Goal: Task Accomplishment & Management: Use online tool/utility

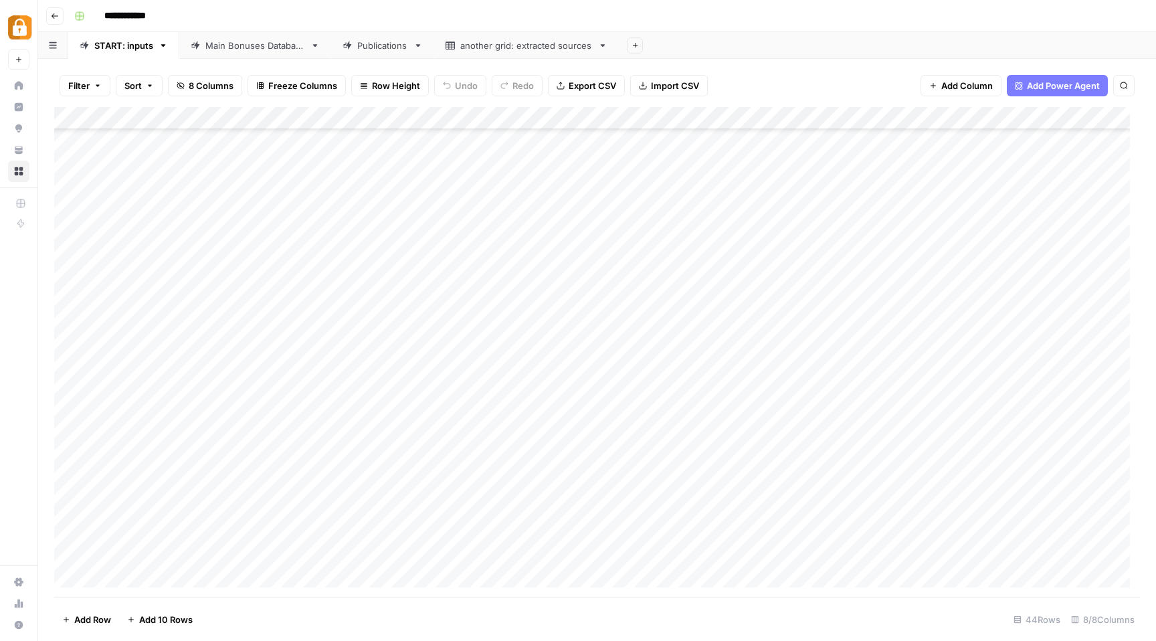
scroll to position [192, 0]
click at [256, 48] on div "Main Bonuses Database" at bounding box center [255, 45] width 100 height 13
click at [113, 49] on div "START: inputs" at bounding box center [123, 45] width 59 height 13
click at [906, 554] on div "Add Column" at bounding box center [596, 352] width 1085 height 490
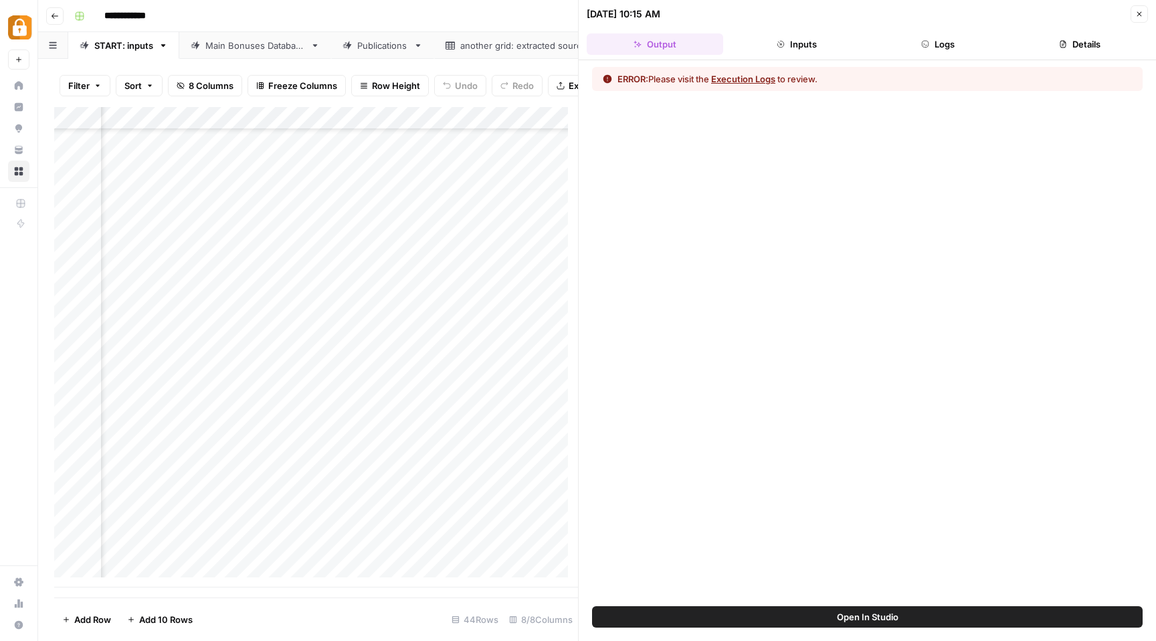
click at [940, 45] on button "Logs" at bounding box center [938, 43] width 136 height 21
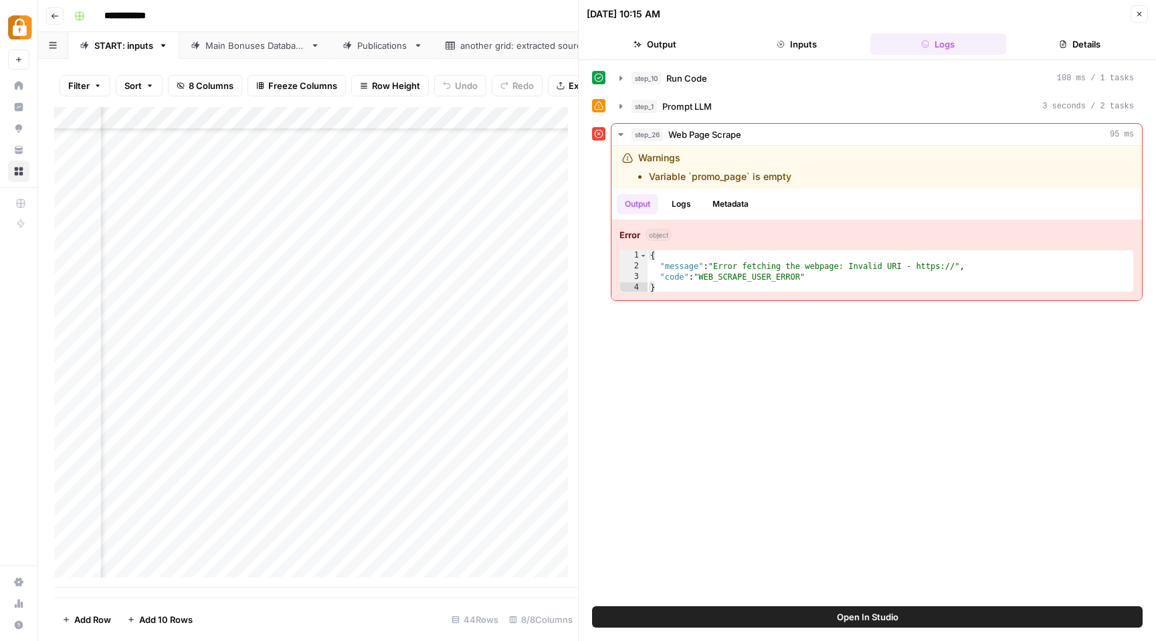
click at [1136, 12] on icon "button" at bounding box center [1139, 14] width 8 height 8
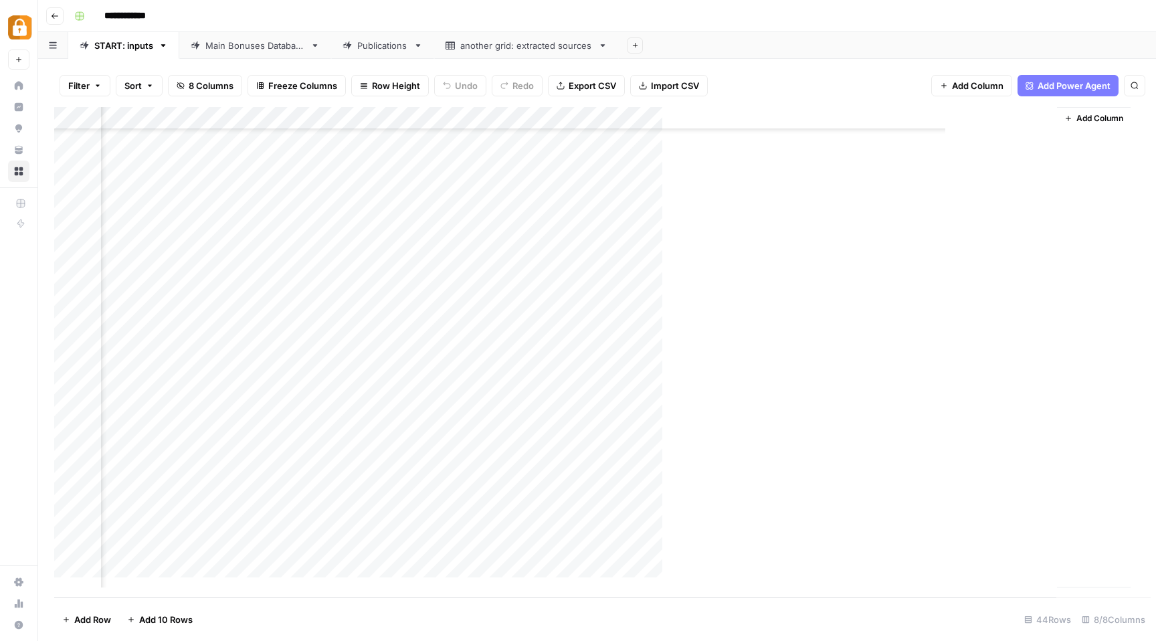
scroll to position [564, 332]
click at [922, 120] on div "Add Column" at bounding box center [596, 352] width 1085 height 490
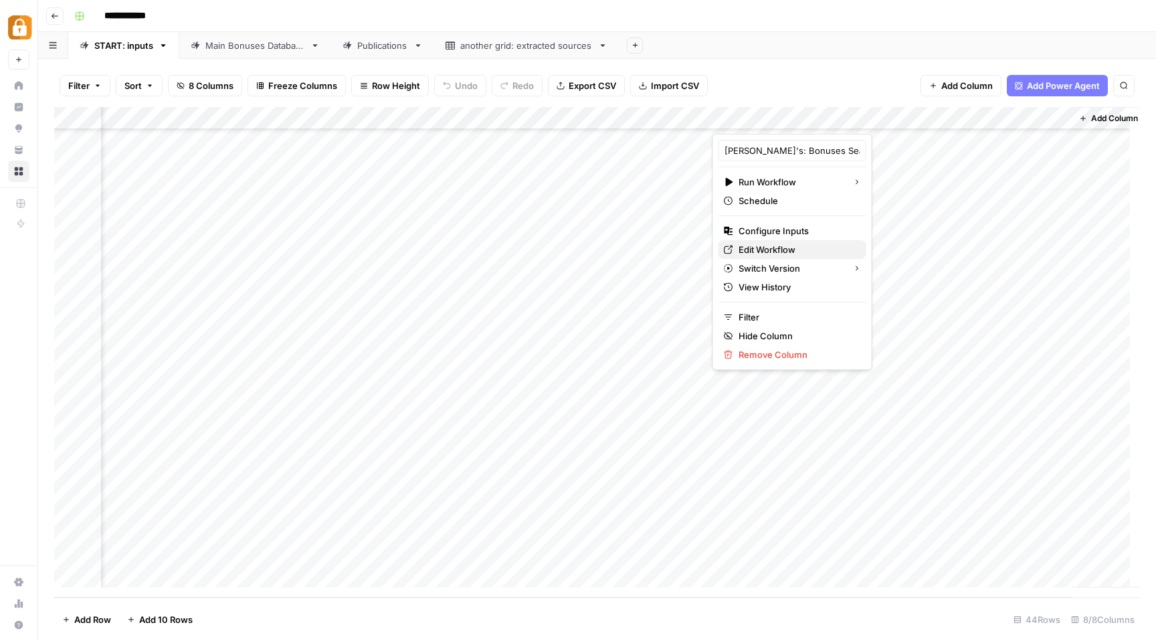
click at [793, 251] on span "Edit Workflow" at bounding box center [796, 249] width 117 height 13
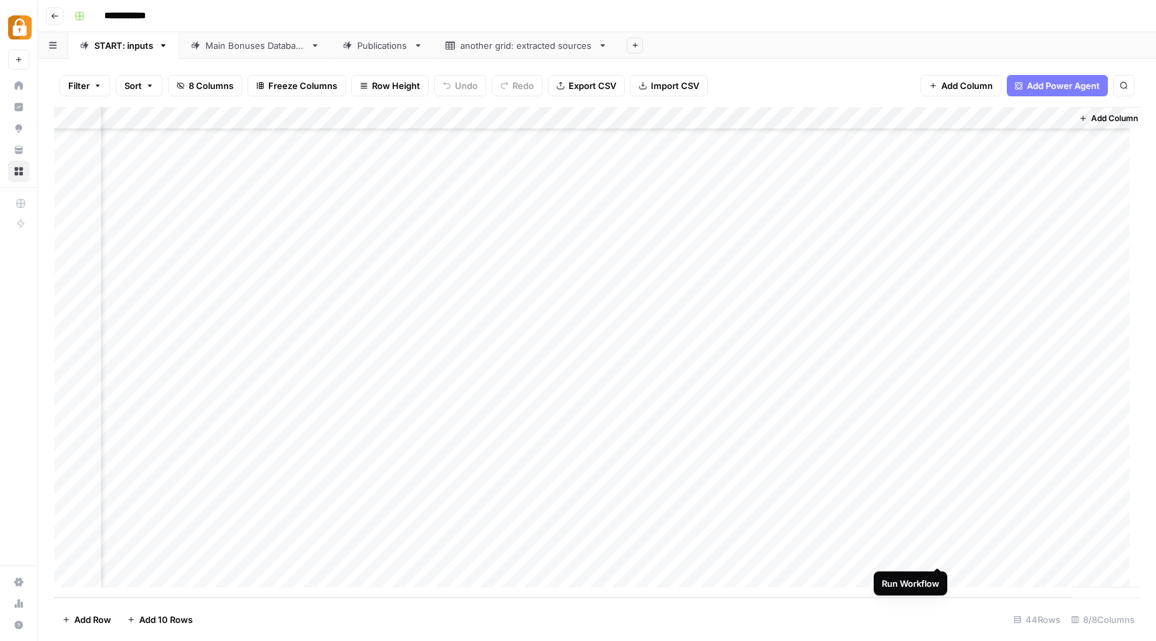
click at [938, 555] on div "Add Column" at bounding box center [596, 352] width 1085 height 490
click at [922, 554] on div "Add Column" at bounding box center [596, 352] width 1085 height 490
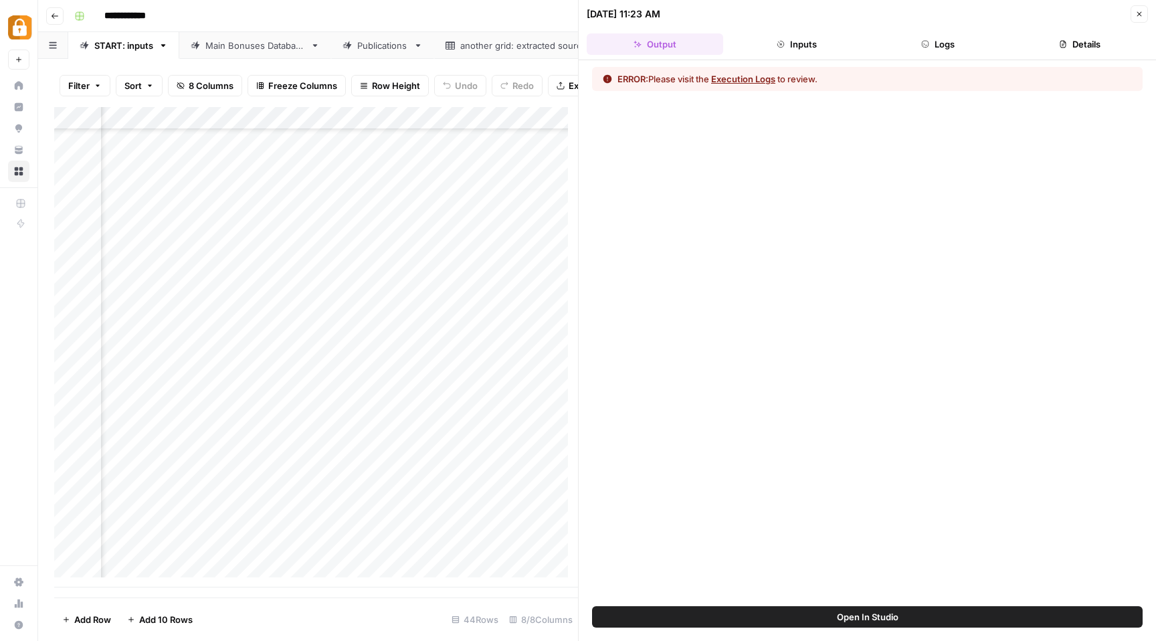
click at [910, 43] on button "Logs" at bounding box center [938, 43] width 136 height 21
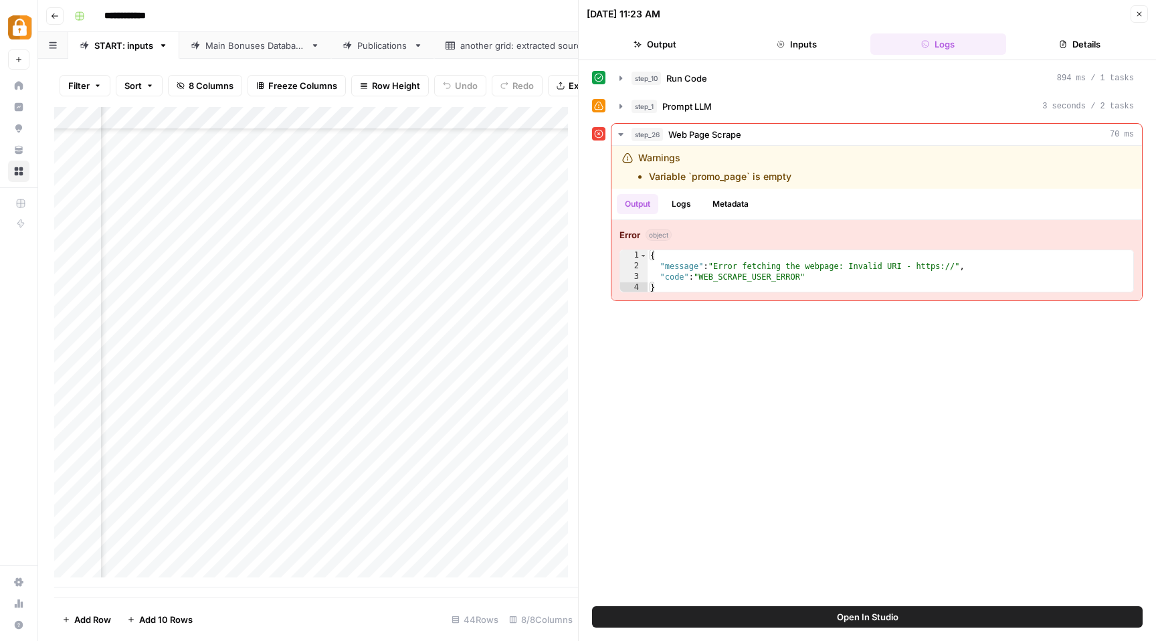
click at [1142, 15] on icon "button" at bounding box center [1139, 14] width 8 height 8
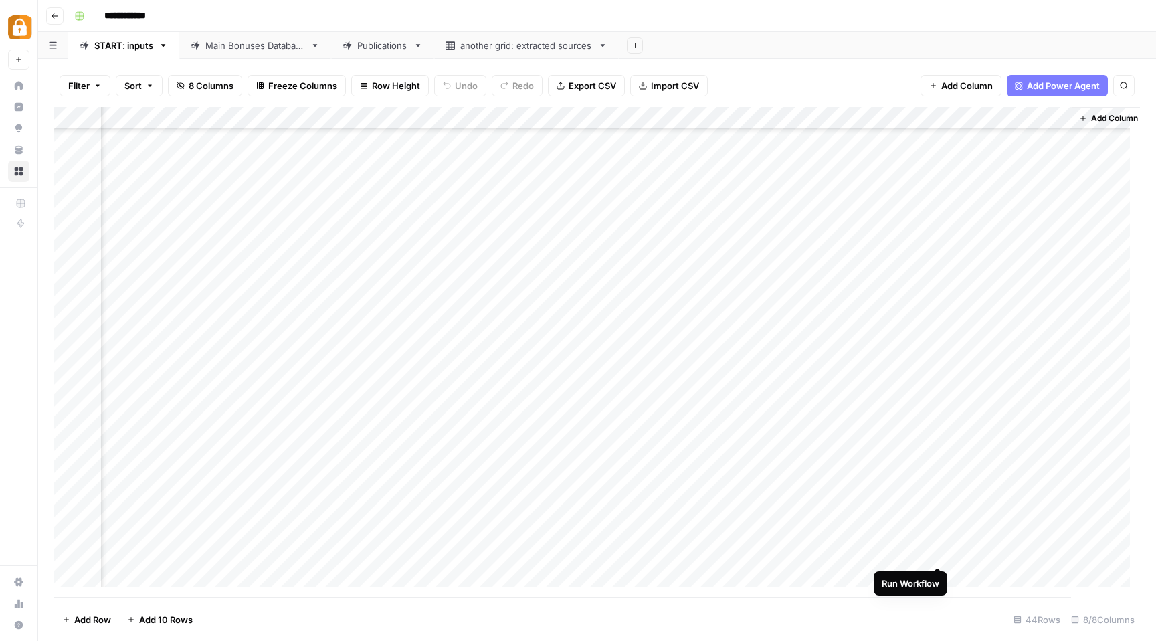
click at [939, 554] on div "Add Column" at bounding box center [596, 352] width 1085 height 490
click at [597, 555] on div "Add Column" at bounding box center [596, 352] width 1085 height 490
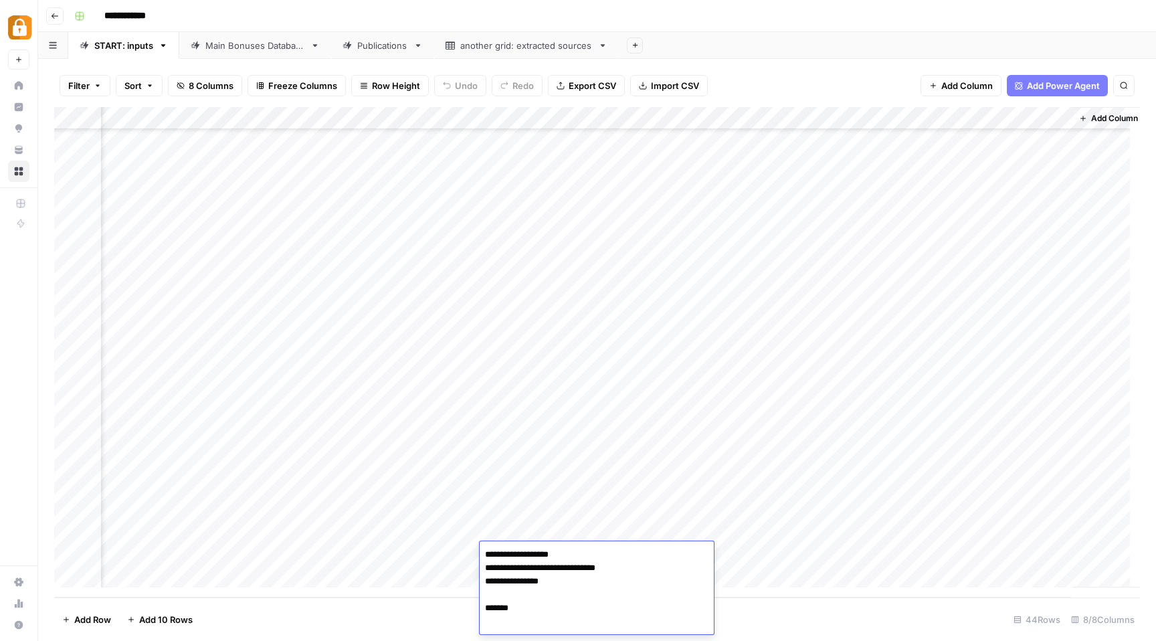
scroll to position [90, 0]
click at [532, 559] on textarea "**********" at bounding box center [592, 544] width 224 height 179
click at [389, 550] on div "Add Column" at bounding box center [596, 352] width 1085 height 490
click at [261, 44] on div "Main Bonuses Database" at bounding box center [255, 45] width 100 height 13
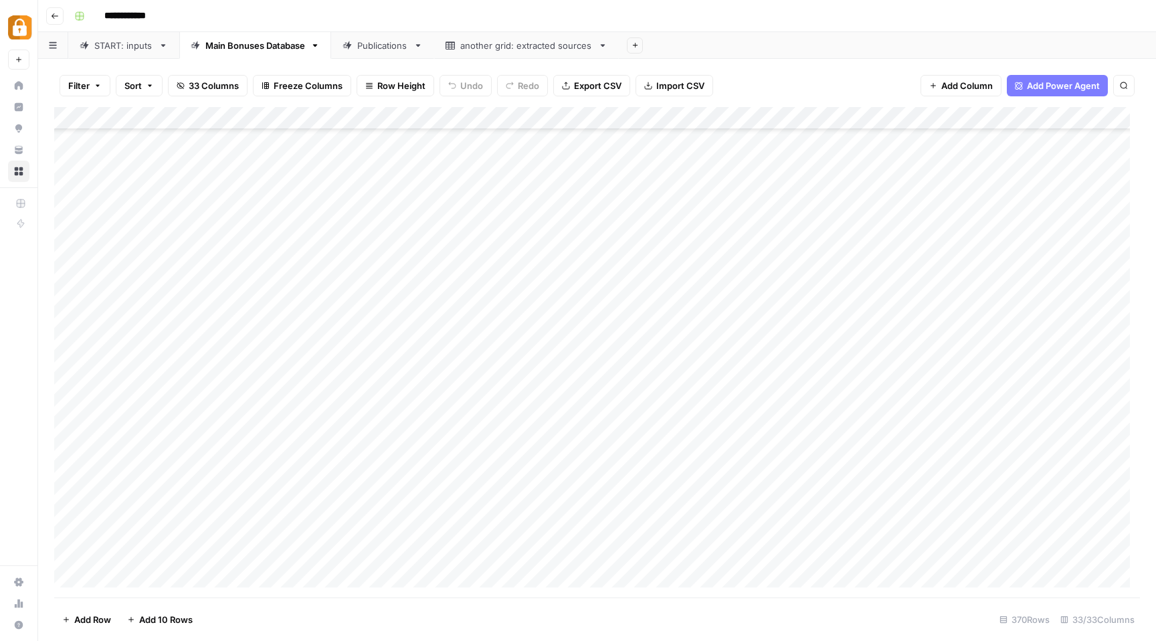
scroll to position [7977, 0]
click at [724, 558] on div "Add Column" at bounding box center [596, 352] width 1085 height 490
click at [96, 44] on div "START: inputs" at bounding box center [123, 45] width 59 height 13
click at [893, 552] on div "Add Column" at bounding box center [596, 352] width 1085 height 490
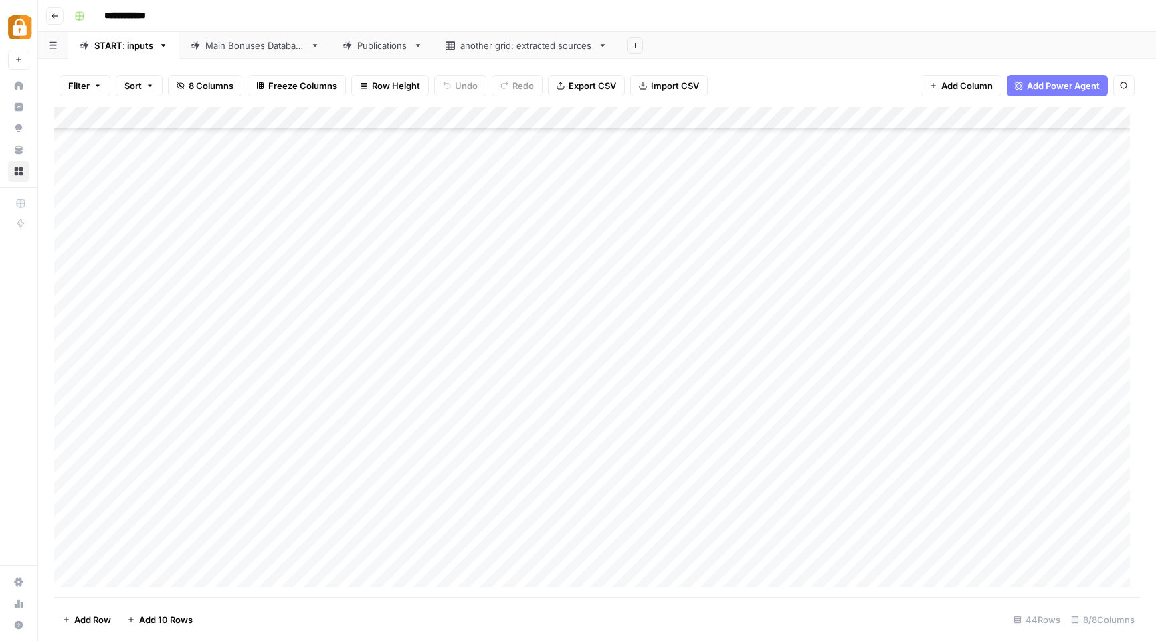
click at [893, 552] on div "Add Column" at bounding box center [596, 352] width 1085 height 490
click at [895, 620] on textarea "**********" at bounding box center [873, 544] width 224 height 179
drag, startPoint x: 883, startPoint y: 624, endPoint x: 901, endPoint y: 624, distance: 18.1
click at [901, 624] on textarea "**********" at bounding box center [873, 544] width 224 height 179
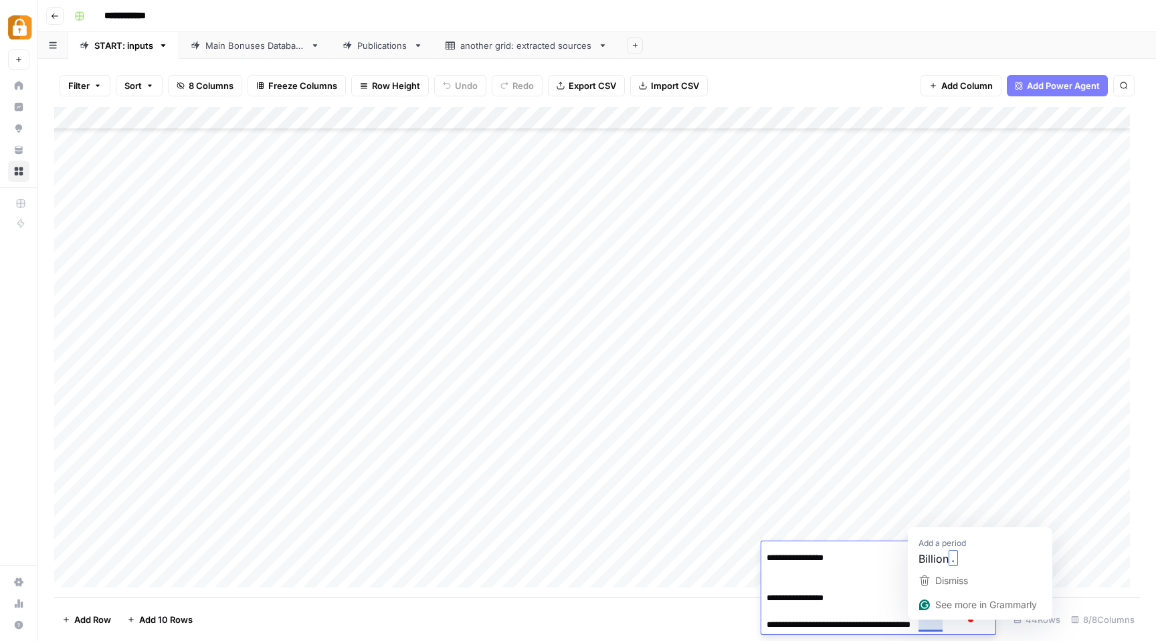
drag, startPoint x: 880, startPoint y: 624, endPoint x: 941, endPoint y: 621, distance: 60.9
click at [941, 621] on textarea "**********" at bounding box center [873, 544] width 224 height 179
click at [223, 49] on div "Main Bonuses Database" at bounding box center [255, 45] width 100 height 13
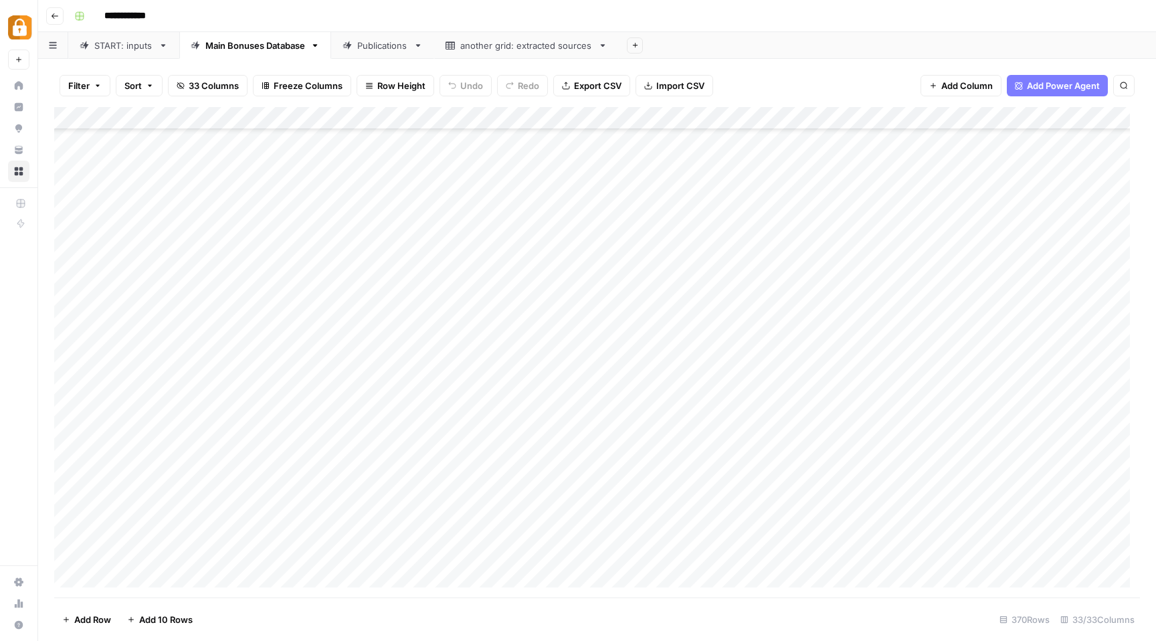
scroll to position [7977, 0]
click at [770, 546] on div "Add Column" at bounding box center [596, 352] width 1085 height 490
click at [846, 556] on div "Add Column" at bounding box center [596, 352] width 1085 height 490
click at [472, 552] on div "Add Column" at bounding box center [596, 352] width 1085 height 490
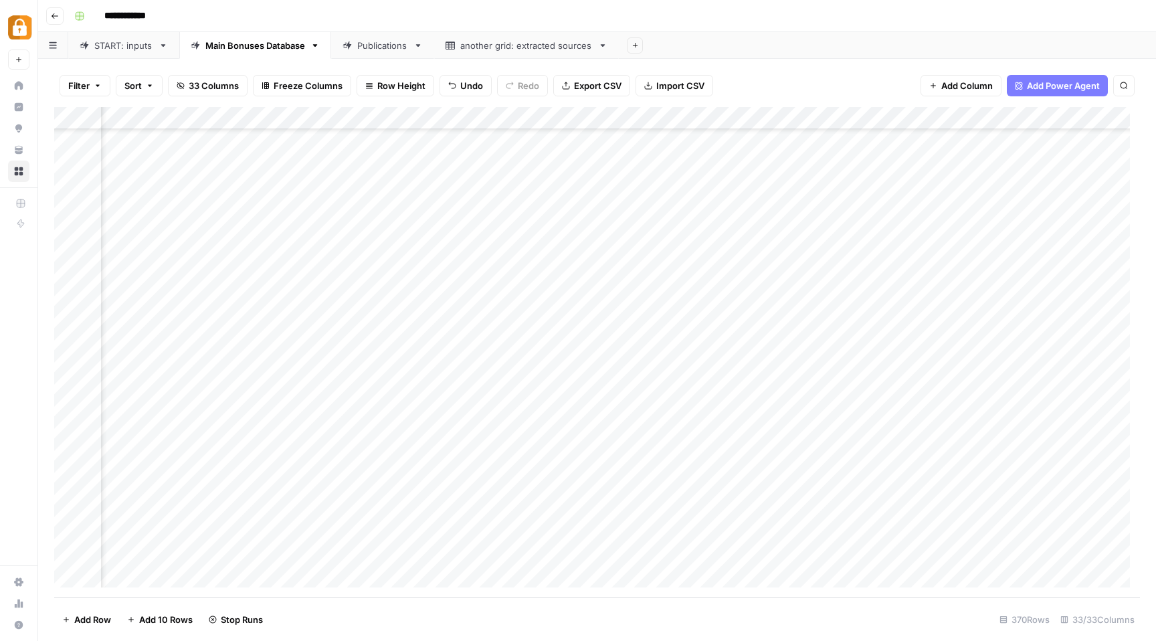
click at [953, 554] on div "Add Column" at bounding box center [596, 352] width 1085 height 490
click at [956, 551] on div "Add Column" at bounding box center [596, 352] width 1085 height 490
click at [375, 46] on div "Publications" at bounding box center [382, 45] width 51 height 13
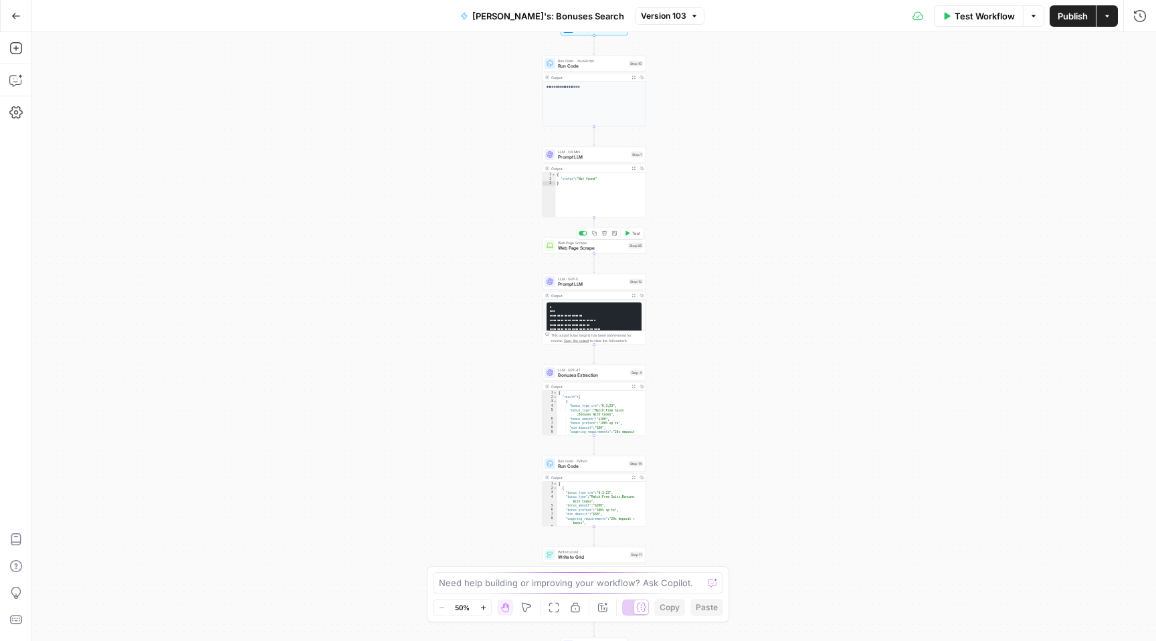
click at [595, 248] on span "Web Page Scrape" at bounding box center [592, 248] width 68 height 7
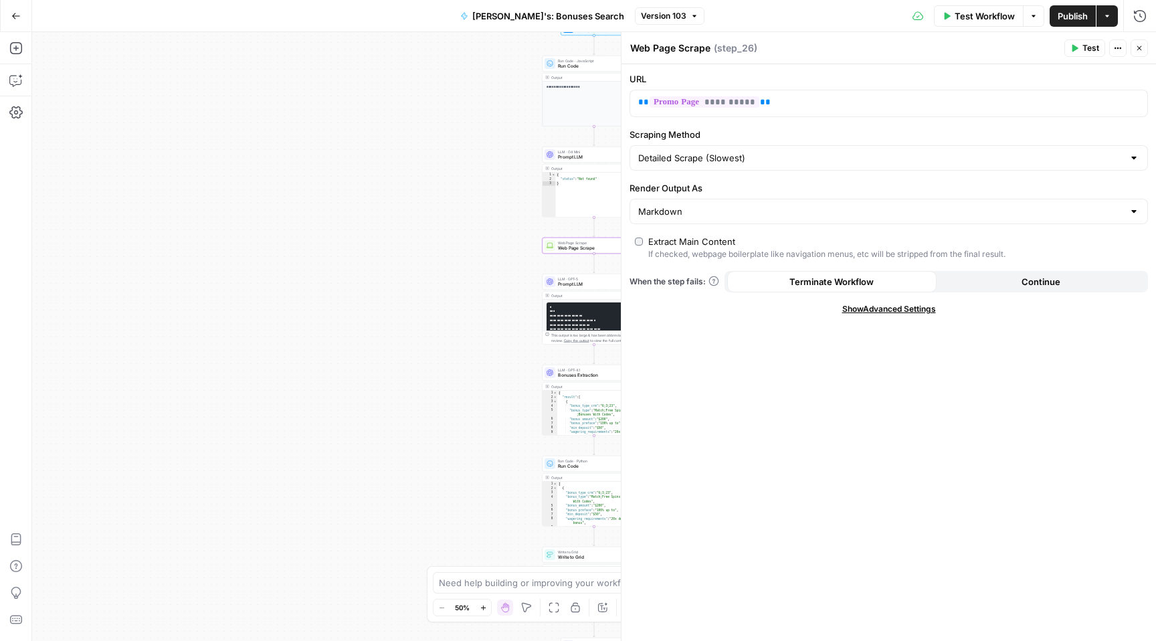
click at [692, 15] on icon "button" at bounding box center [694, 16] width 4 height 2
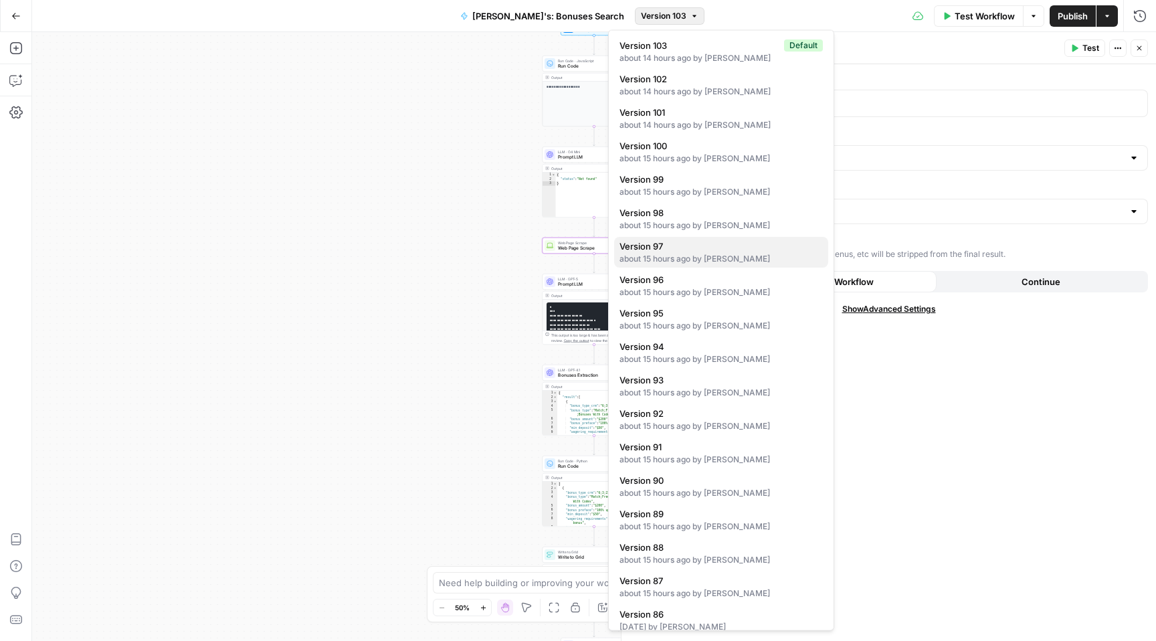
click at [708, 242] on span "Version 97" at bounding box center [718, 245] width 198 height 13
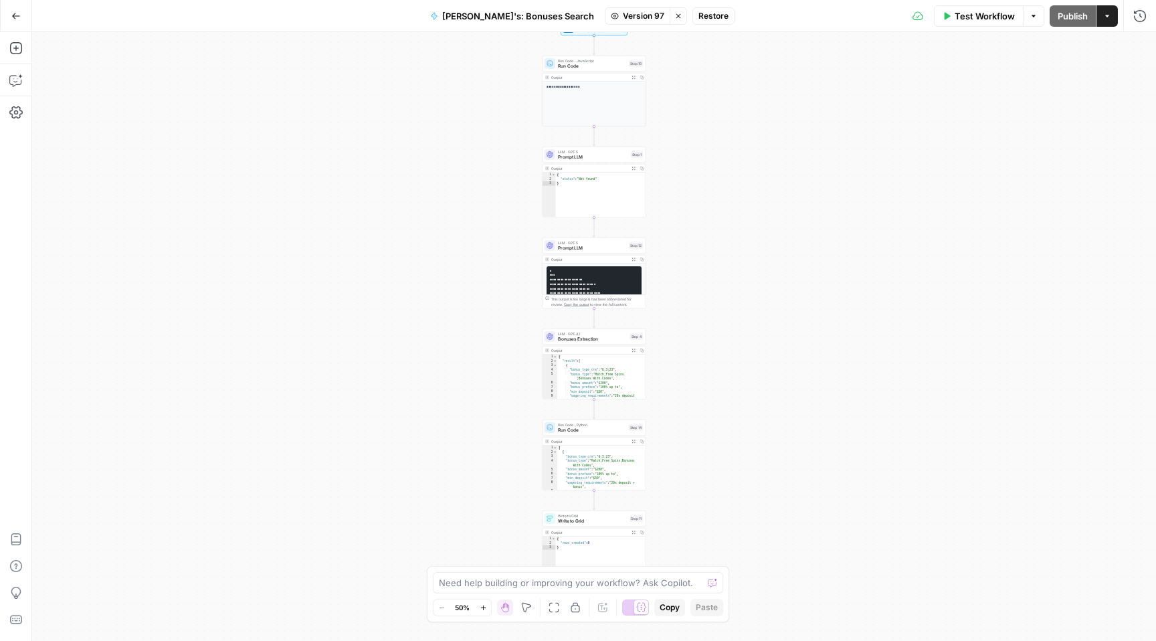
click at [698, 16] on span "Restore" at bounding box center [713, 16] width 30 height 12
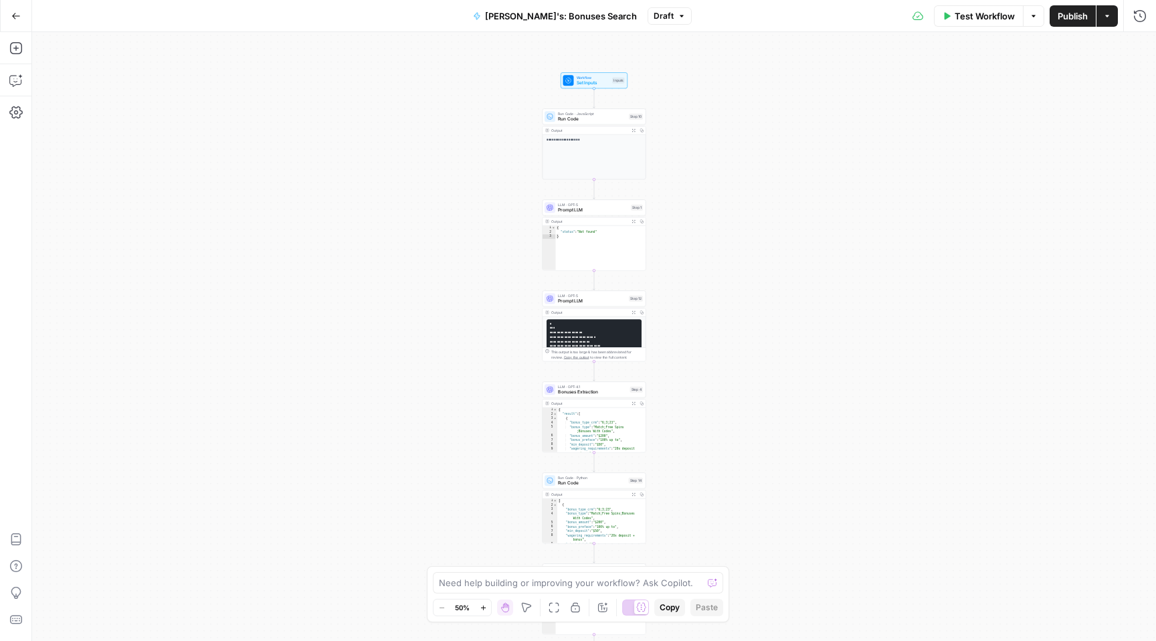
click at [650, 22] on button "Draft" at bounding box center [669, 15] width 44 height 17
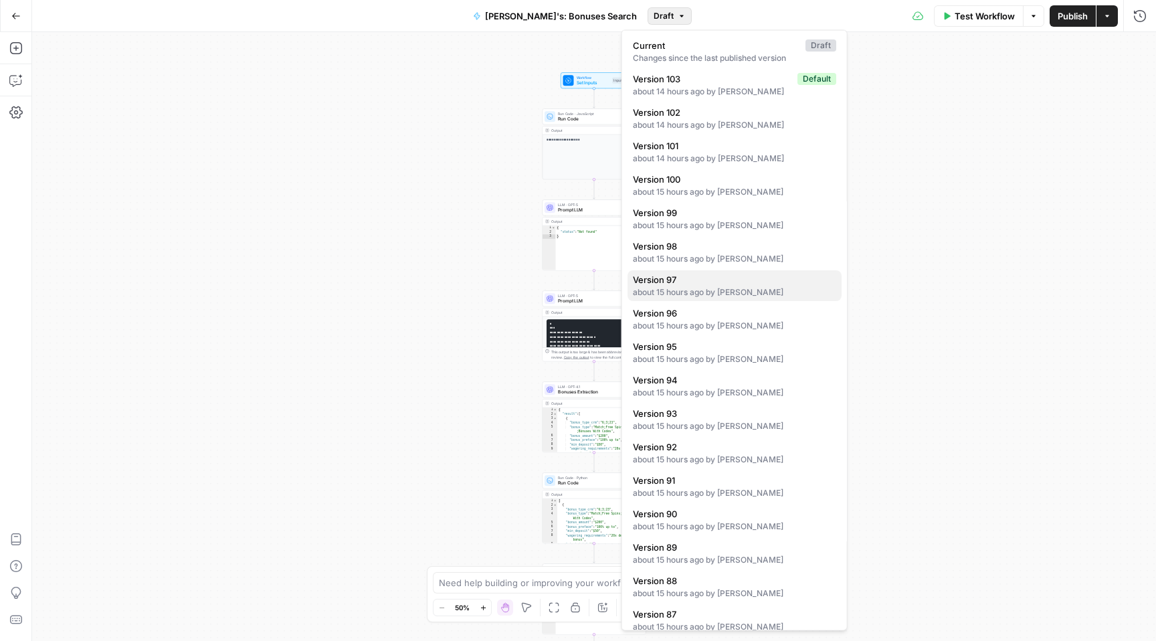
click at [678, 285] on span "Version 97" at bounding box center [732, 279] width 198 height 13
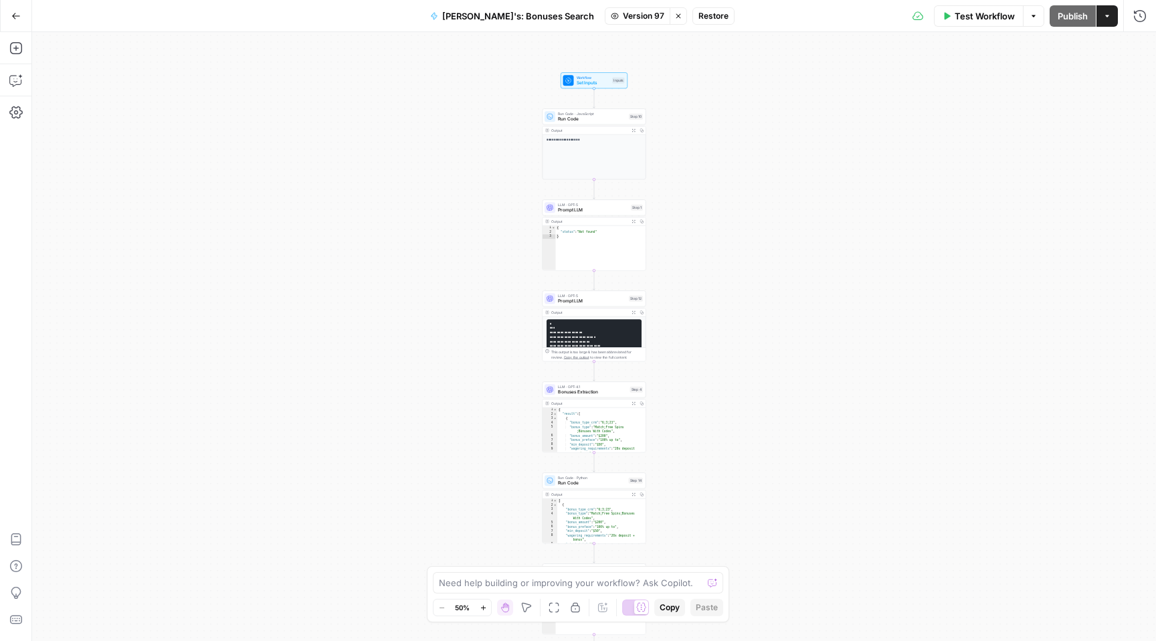
click at [698, 13] on span "Restore" at bounding box center [713, 16] width 30 height 12
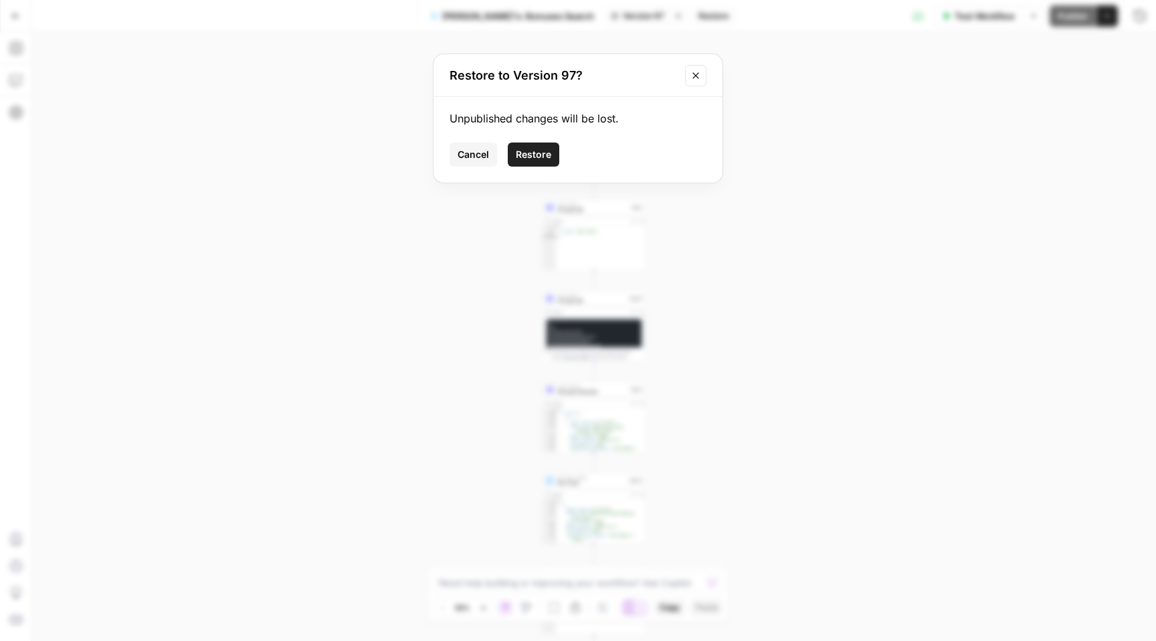
click at [542, 152] on span "Restore" at bounding box center [533, 154] width 35 height 13
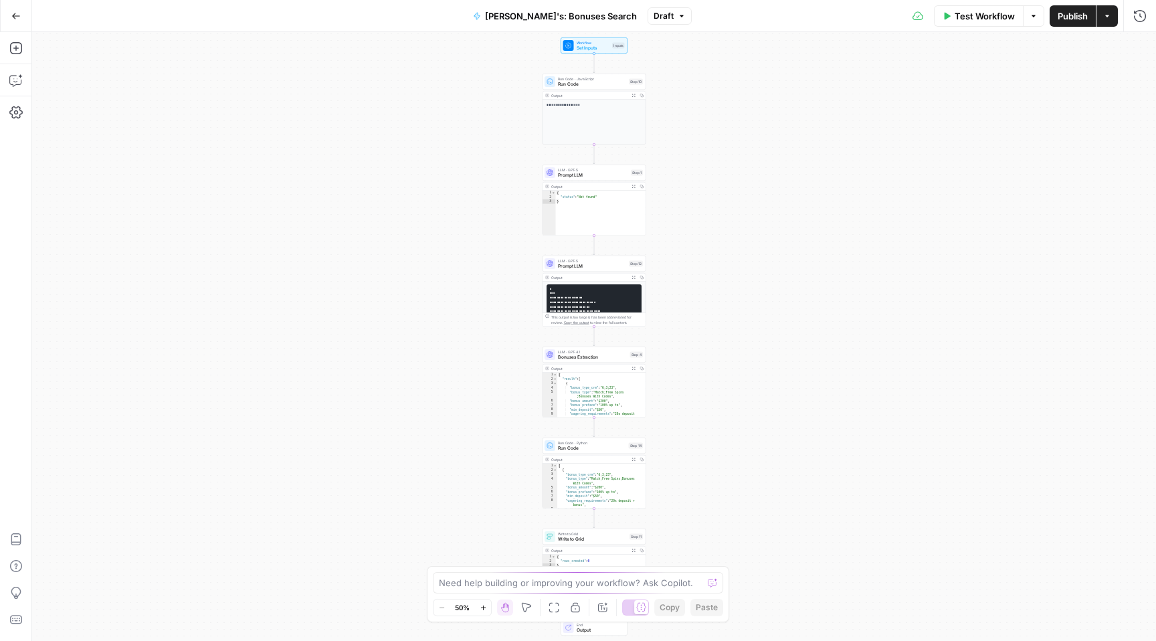
click at [1065, 12] on span "Publish" at bounding box center [1072, 15] width 30 height 13
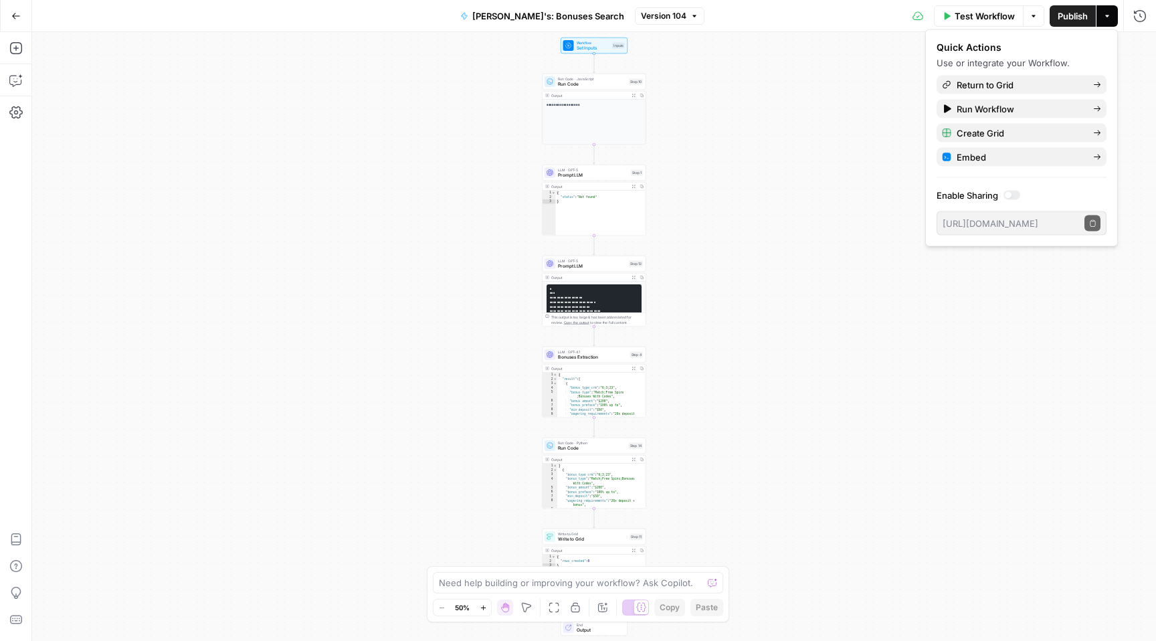
click at [484, 613] on button "Zoom In" at bounding box center [483, 607] width 16 height 16
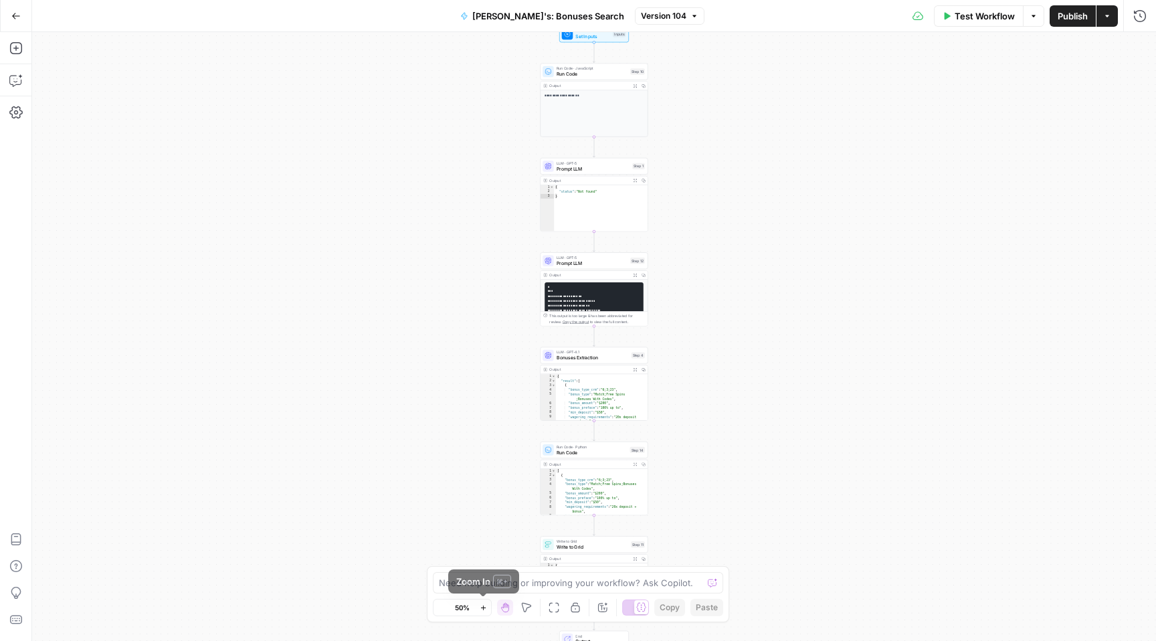
click at [484, 613] on button "Zoom In" at bounding box center [483, 607] width 16 height 16
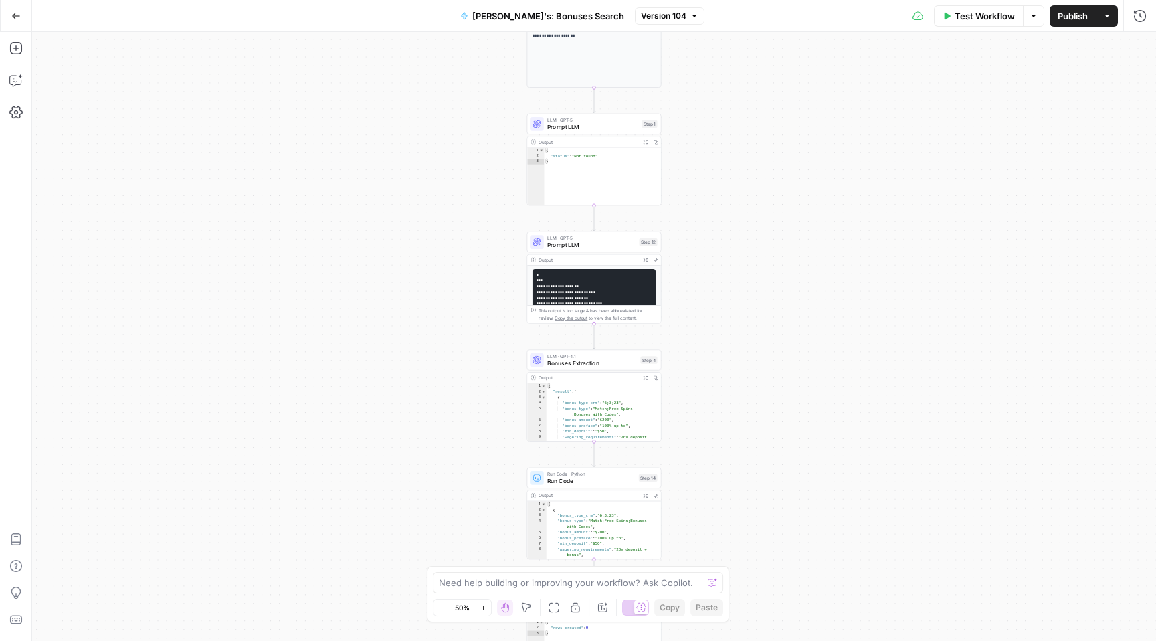
click at [484, 613] on button "Zoom In" at bounding box center [483, 607] width 16 height 16
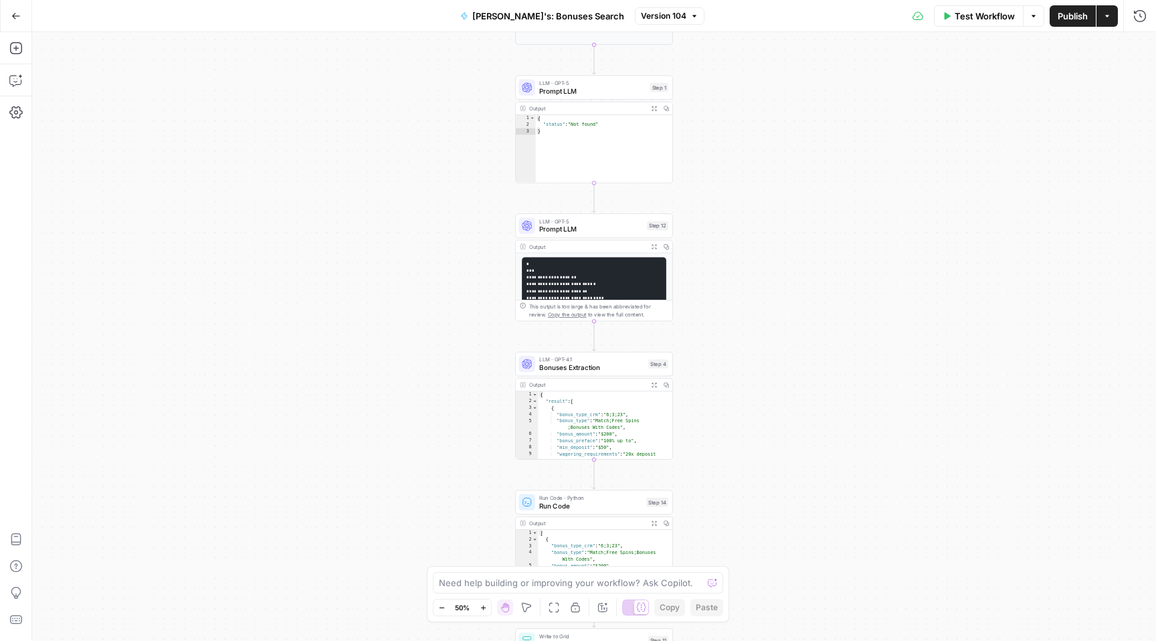
click at [484, 613] on button "Zoom In" at bounding box center [483, 607] width 16 height 16
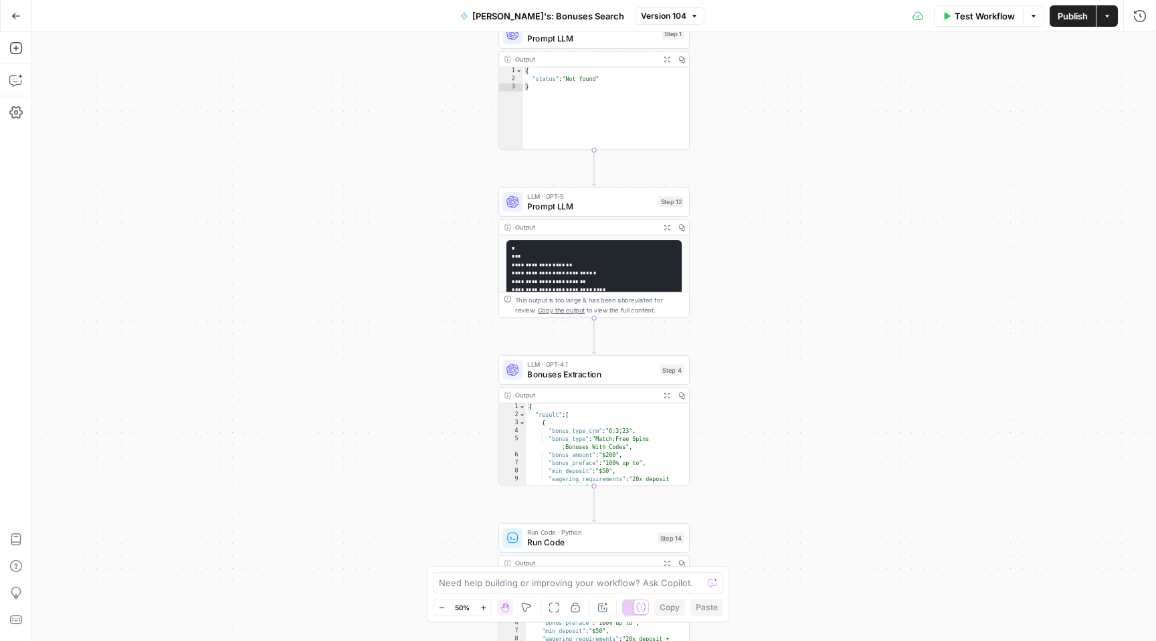
click at [484, 613] on button "Zoom In" at bounding box center [483, 607] width 16 height 16
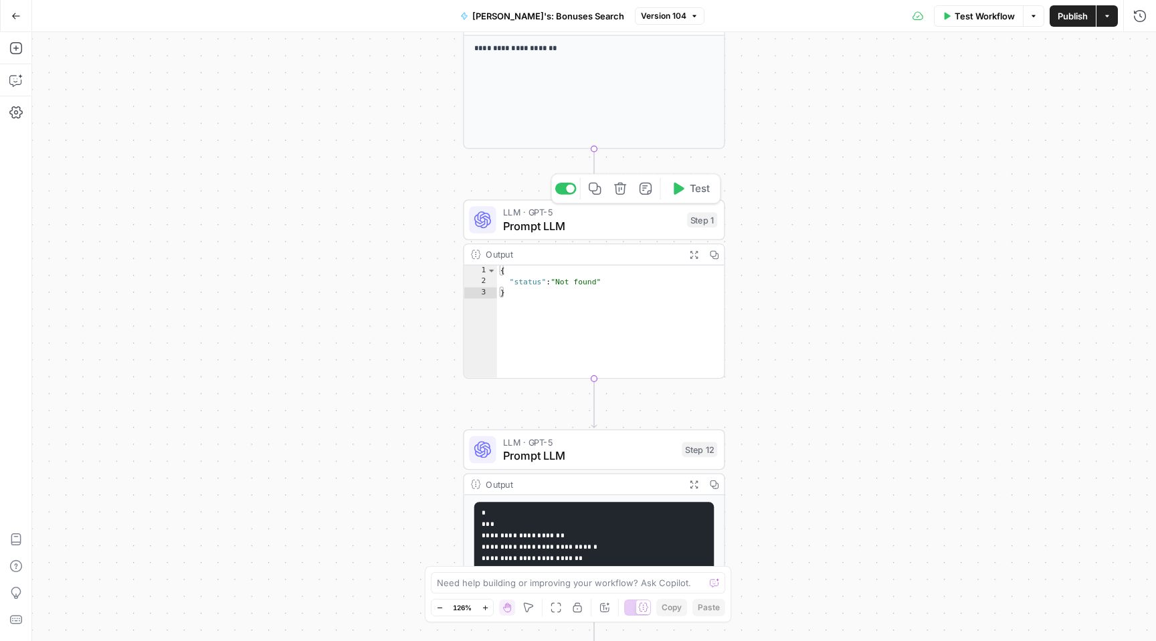
click at [607, 230] on span "Prompt LLM" at bounding box center [591, 225] width 177 height 17
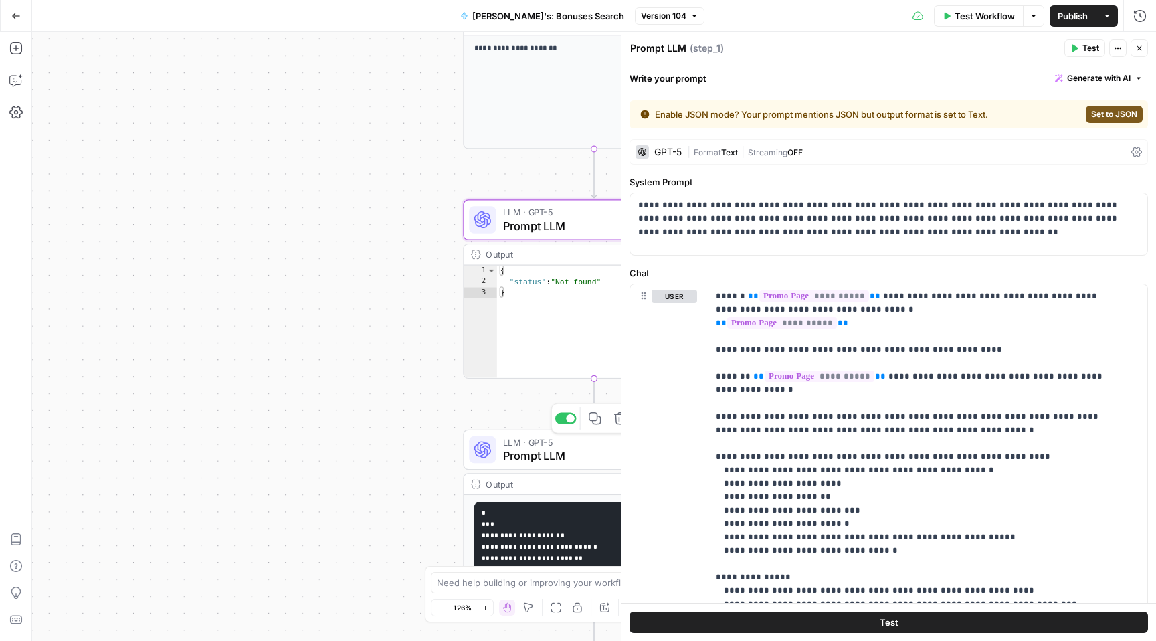
click at [576, 451] on span "Prompt LLM" at bounding box center [589, 455] width 173 height 17
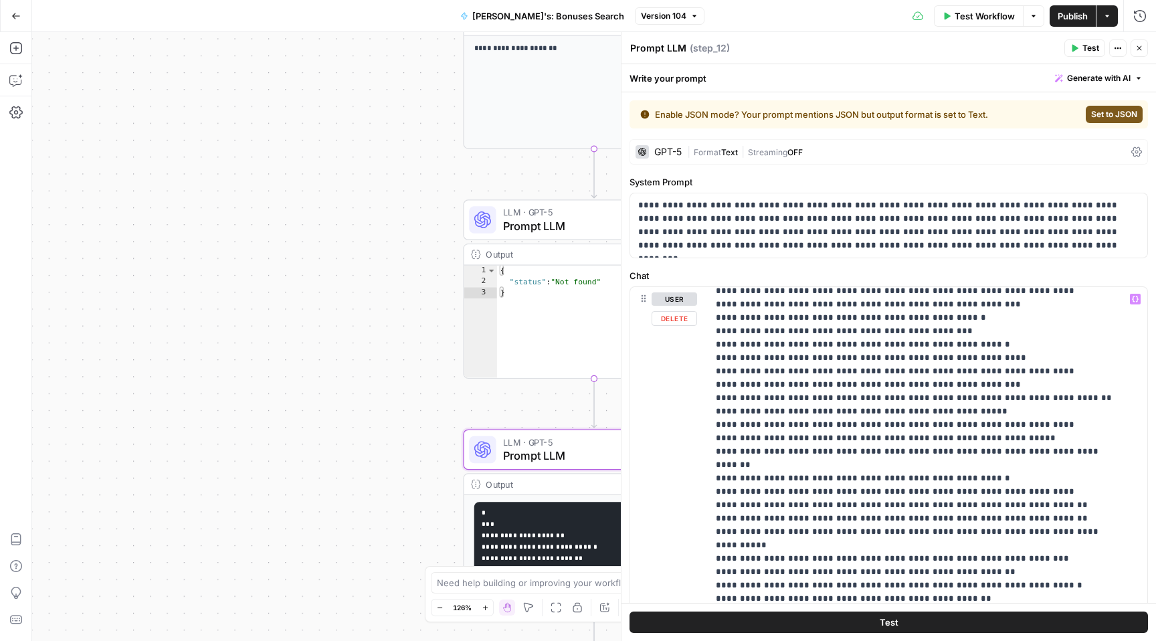
scroll to position [2417, 0]
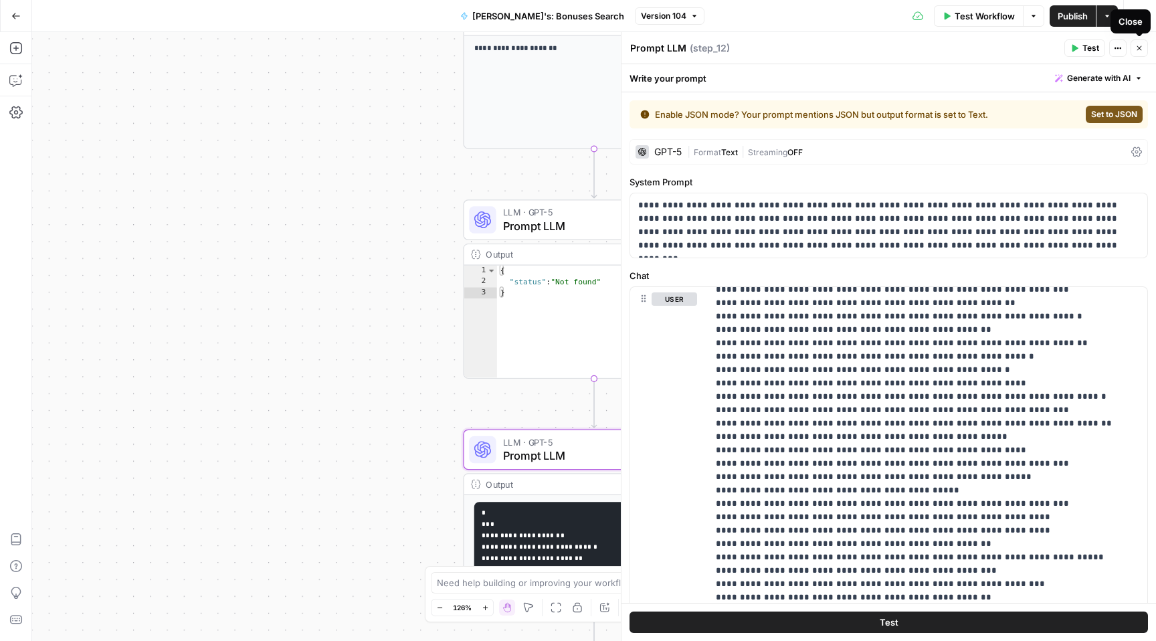
click at [1139, 48] on icon "button" at bounding box center [1139, 48] width 5 height 5
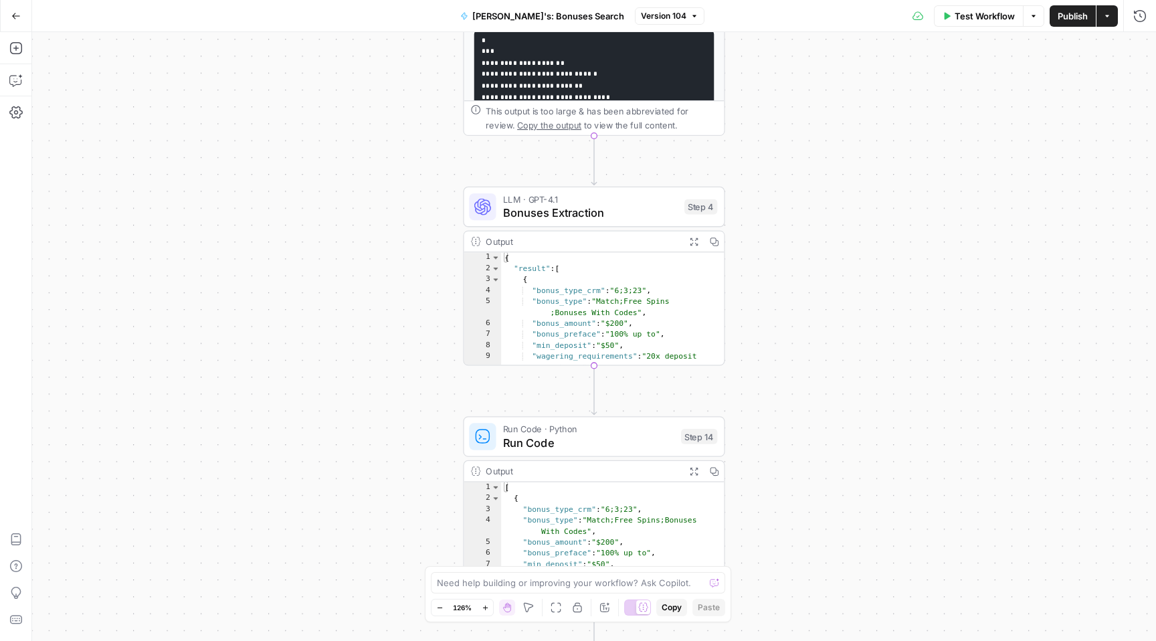
click at [612, 203] on span "LLM · GPT-4.1" at bounding box center [590, 199] width 175 height 13
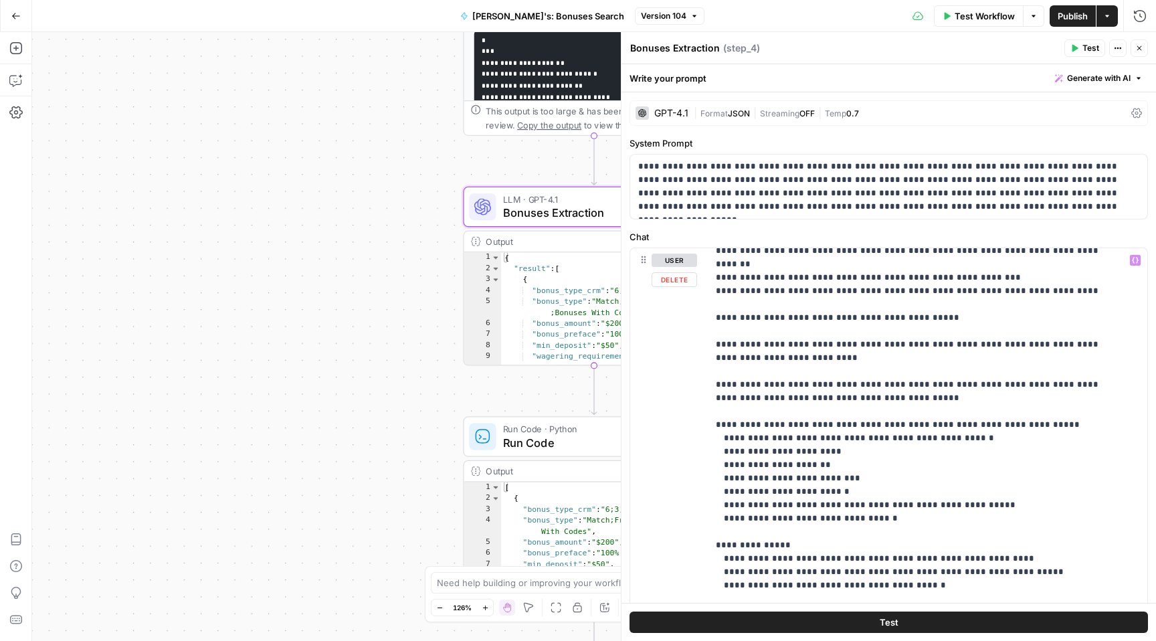
scroll to position [332, 0]
